Goal: Information Seeking & Learning: Learn about a topic

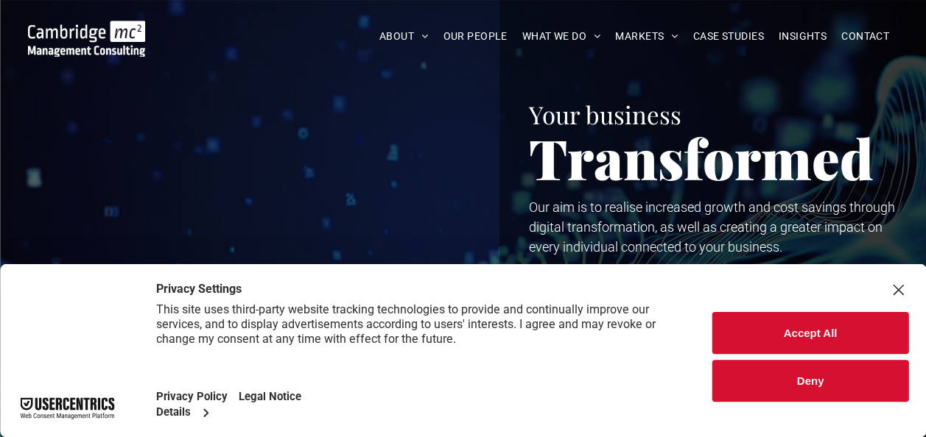
click at [850, 336] on button "Accept All" at bounding box center [810, 333] width 196 height 42
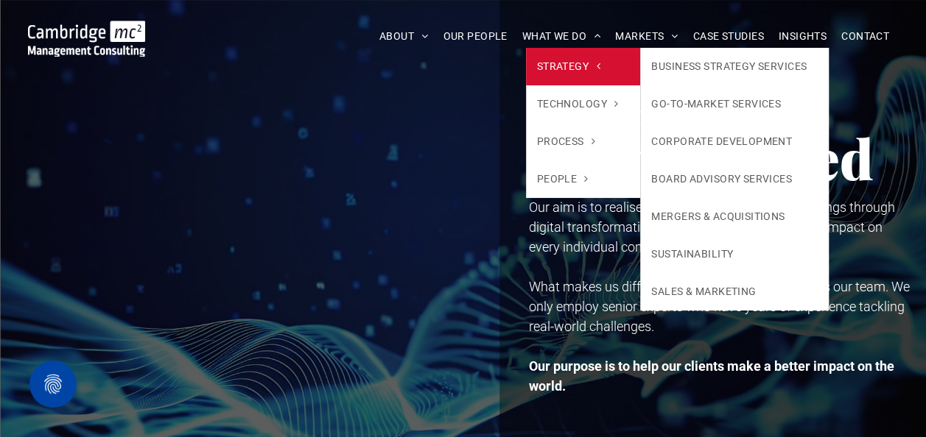
click at [586, 48] on link "STRATEGY" at bounding box center [583, 67] width 115 height 38
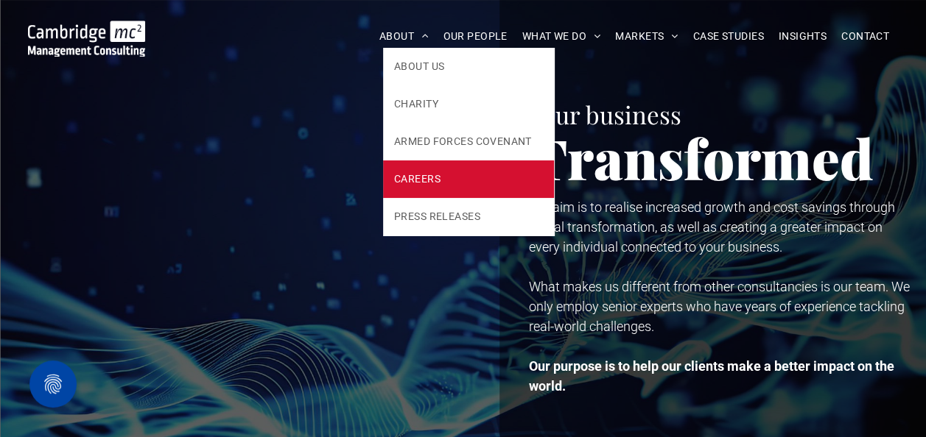
click at [429, 176] on span "CAREERS" at bounding box center [417, 179] width 46 height 15
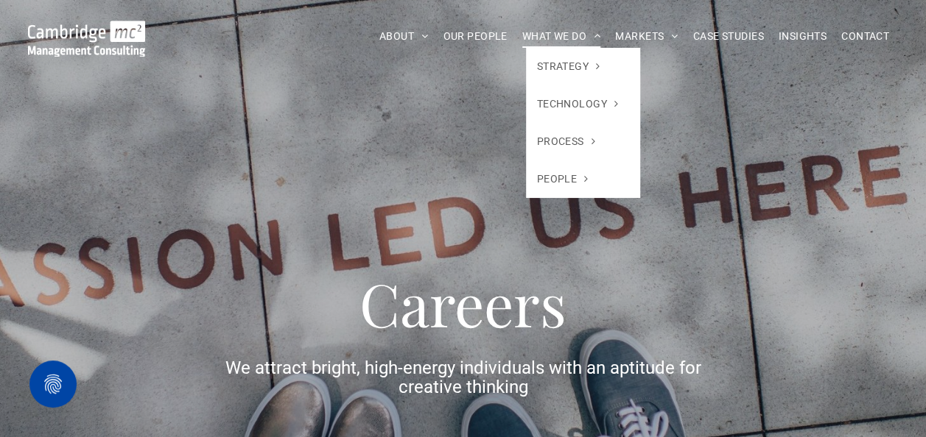
click at [568, 28] on span "WHAT WE DO" at bounding box center [561, 36] width 79 height 23
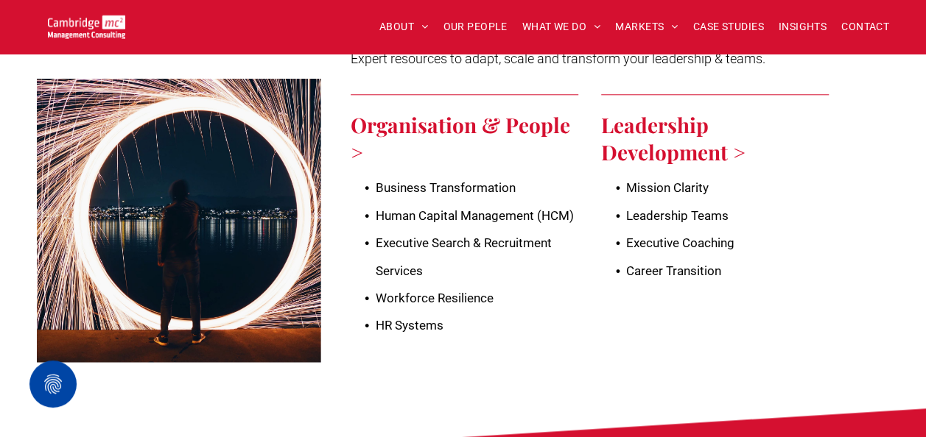
scroll to position [3487, 0]
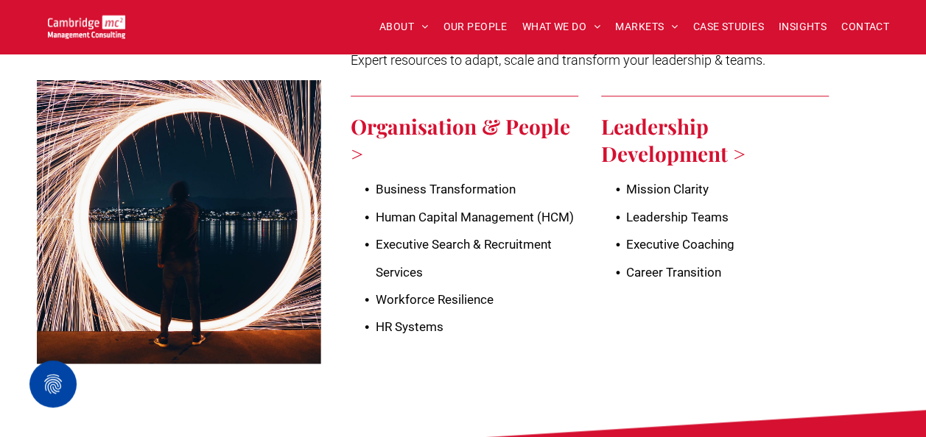
click at [427, 183] on span "Business Transformation" at bounding box center [446, 189] width 140 height 15
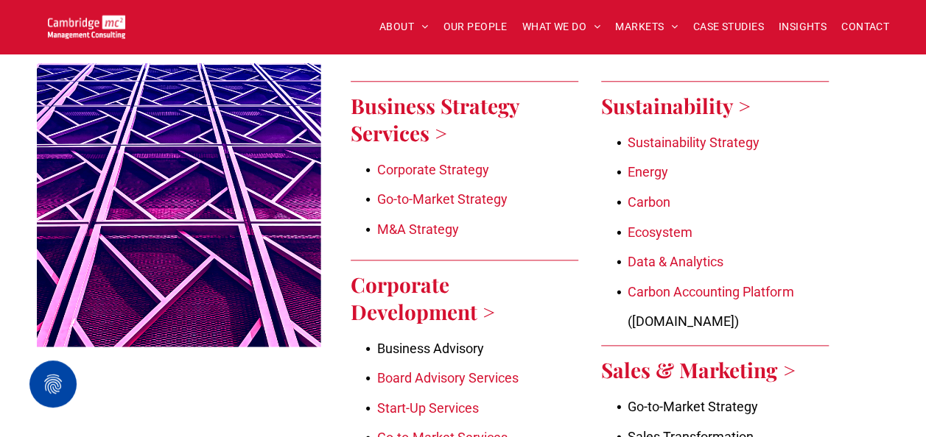
scroll to position [723, 0]
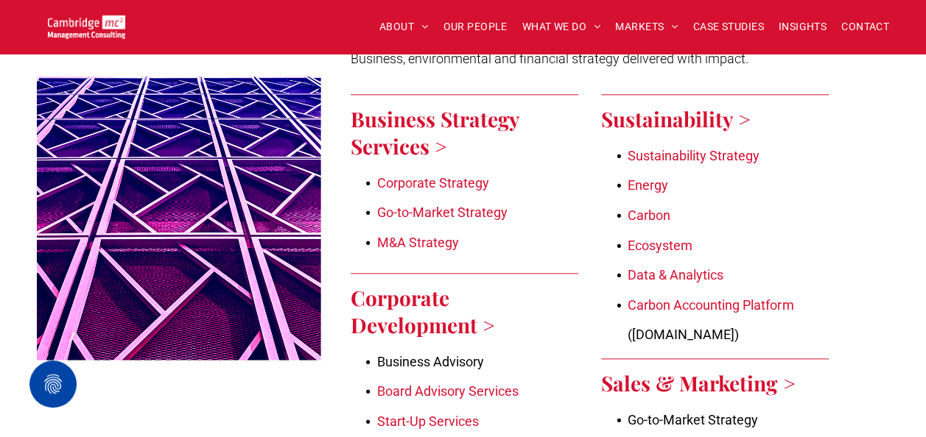
click at [719, 110] on link "Sustainability >" at bounding box center [675, 118] width 149 height 27
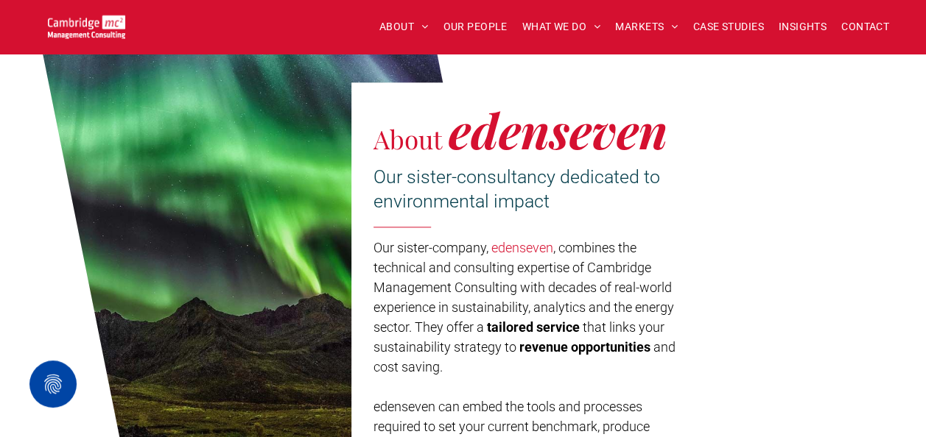
scroll to position [742, 0]
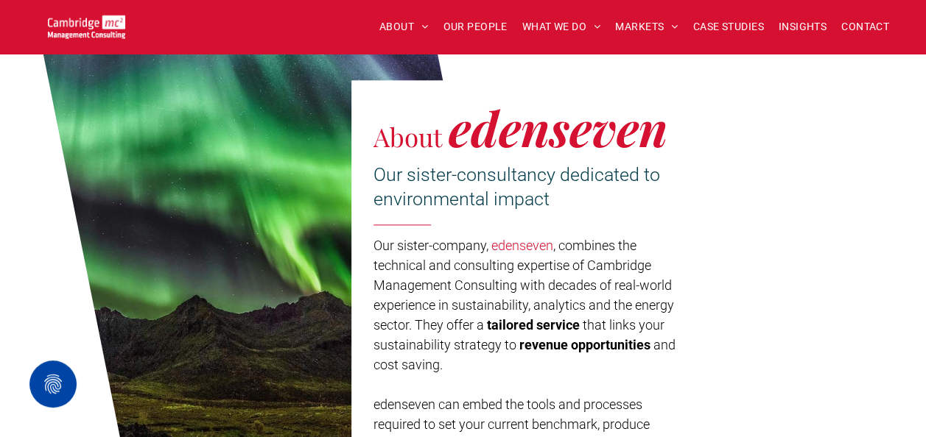
click at [526, 242] on link "edenseven" at bounding box center [522, 245] width 62 height 15
